Goal: Book appointment/travel/reservation

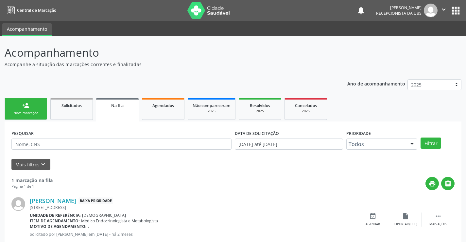
click at [23, 113] on div "Nova marcação" at bounding box center [25, 113] width 33 height 5
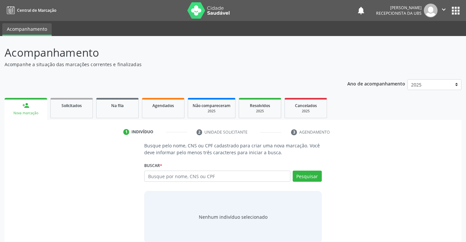
click at [23, 113] on div "Nova marcação" at bounding box center [25, 113] width 33 height 5
click at [148, 176] on input "text" at bounding box center [217, 175] width 146 height 11
click at [24, 107] on div "person_add" at bounding box center [25, 105] width 7 height 7
click at [174, 173] on input "text" at bounding box center [217, 175] width 146 height 11
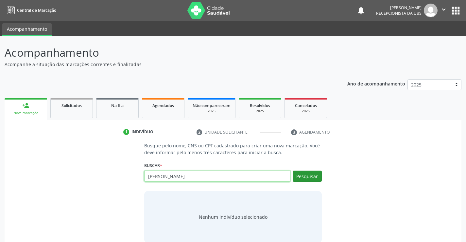
type input "[PERSON_NAME]"
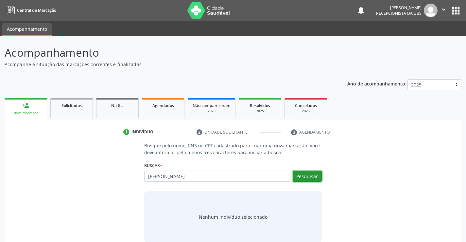
click at [297, 176] on button "Pesquisar" at bounding box center [307, 175] width 29 height 11
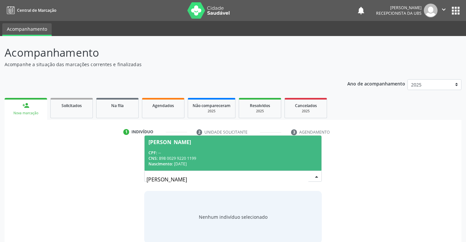
click at [218, 159] on div "CNS: 898 0029 9220 1199" at bounding box center [233, 158] width 169 height 6
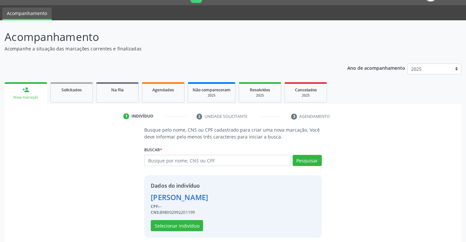
scroll to position [21, 0]
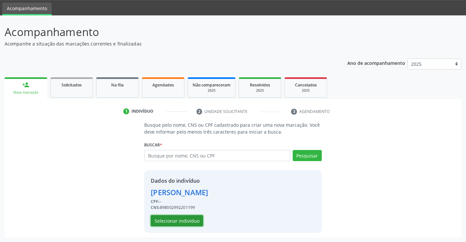
click at [185, 220] on button "Selecionar indivíduo" at bounding box center [177, 220] width 52 height 11
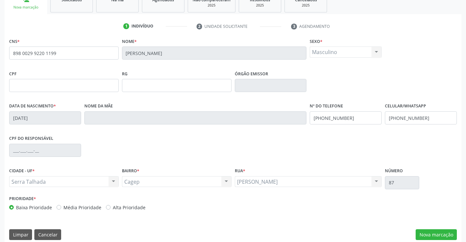
scroll to position [113, 0]
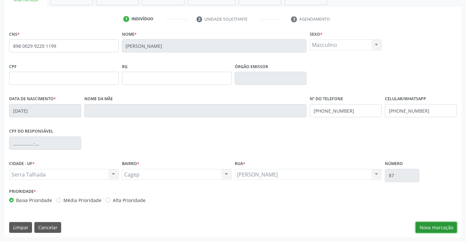
click at [428, 227] on button "Nova marcação" at bounding box center [436, 227] width 41 height 11
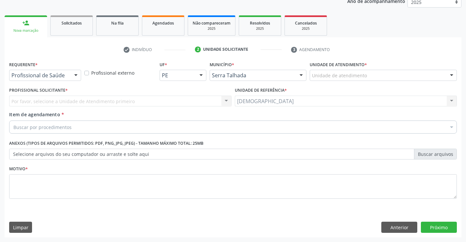
scroll to position [82, 0]
click at [73, 76] on div at bounding box center [76, 75] width 10 height 11
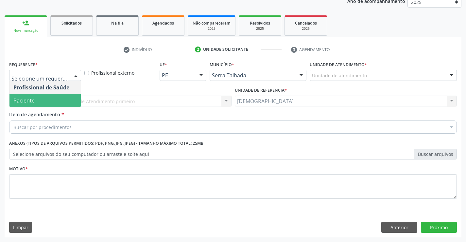
click at [48, 102] on span "Paciente" at bounding box center [44, 100] width 71 height 13
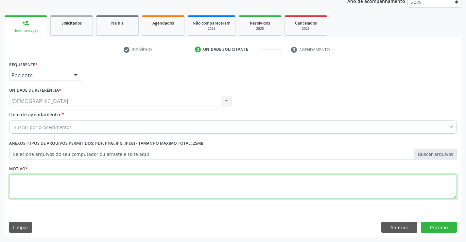
click at [34, 192] on textarea at bounding box center [233, 186] width 448 height 25
type textarea "."
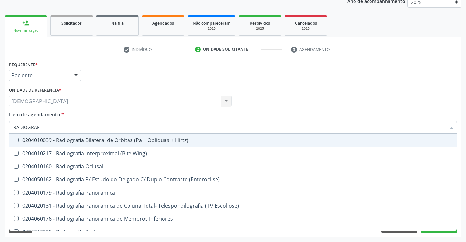
type input "RADIOGRAFIA"
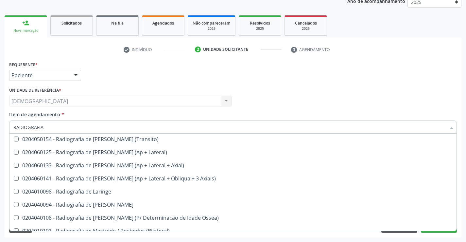
scroll to position [614, 0]
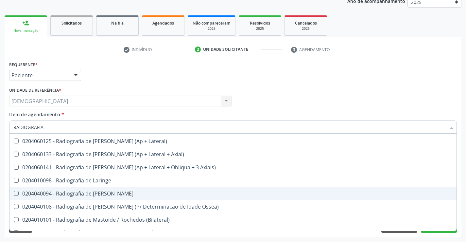
click at [115, 195] on div "0204040094 - Radiografia de [PERSON_NAME]" at bounding box center [232, 193] width 439 height 5
checkbox Mao "true"
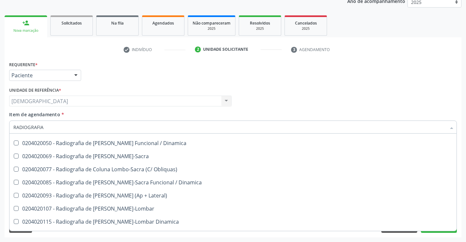
scroll to position [325, 0]
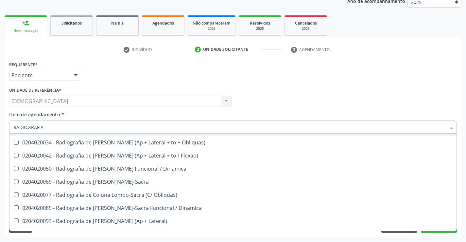
click at [431, 108] on div "Profissional Solicitante Por favor, selecione a Unidade de Atendimento primeiro…" at bounding box center [233, 98] width 451 height 26
checkbox Wing\) "true"
checkbox Mao "false"
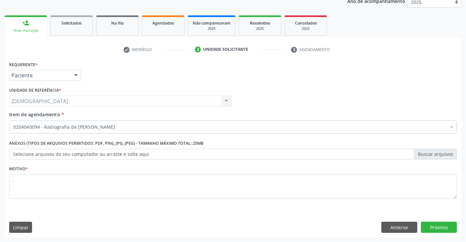
scroll to position [0, 0]
click at [438, 226] on button "Próximo" at bounding box center [439, 227] width 36 height 11
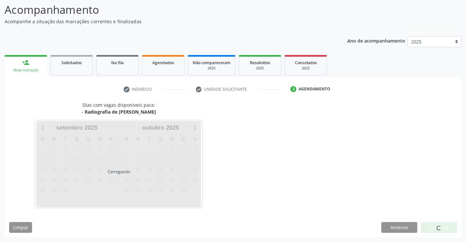
scroll to position [43, 0]
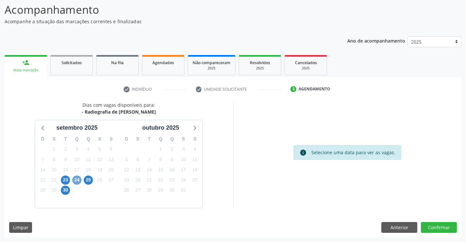
click at [77, 181] on span "24" at bounding box center [76, 179] width 9 height 9
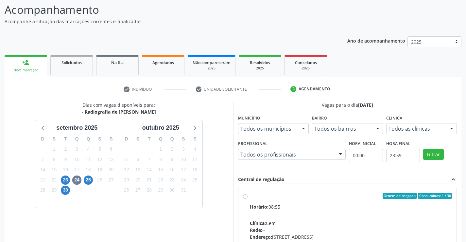
click at [276, 197] on div "Ordem de chegada Consumidos: 1 / 38" at bounding box center [351, 196] width 203 height 6
click at [248, 197] on input "Ordem de chegada Consumidos: 1 / 38 Horário: 08:55 Clínica: Cem Rede: -- Endere…" at bounding box center [245, 196] width 5 height 6
radio input "true"
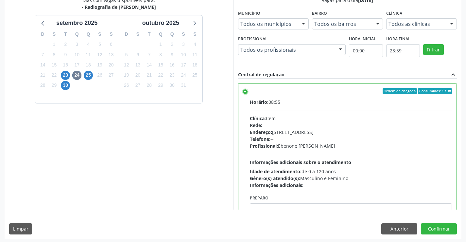
scroll to position [149, 0]
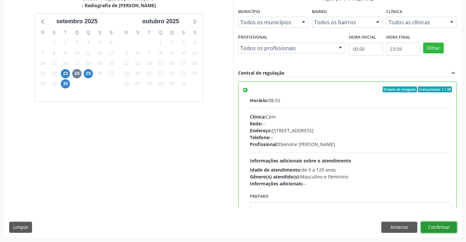
click at [440, 225] on button "Confirmar" at bounding box center [439, 227] width 36 height 11
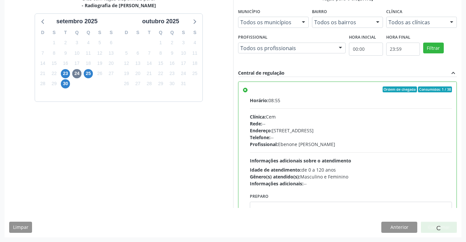
scroll to position [0, 0]
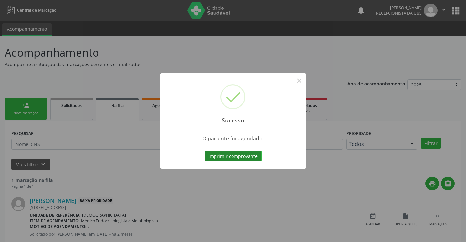
click at [231, 154] on button "Imprimir comprovante" at bounding box center [233, 156] width 57 height 11
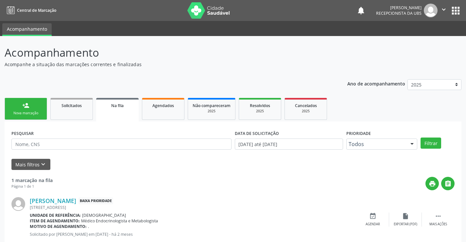
click at [442, 11] on icon "" at bounding box center [443, 9] width 7 height 7
click at [433, 36] on link "Sair" at bounding box center [427, 39] width 45 height 9
